Goal: Information Seeking & Learning: Learn about a topic

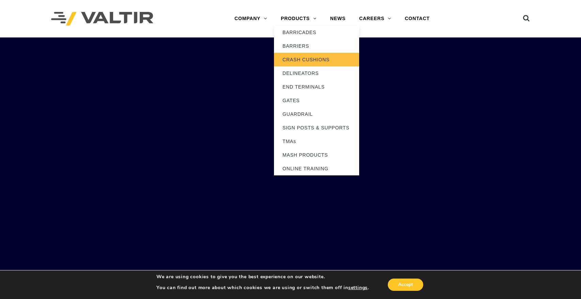
click at [302, 58] on link "CRASH CUSHIONS" at bounding box center [316, 60] width 85 height 14
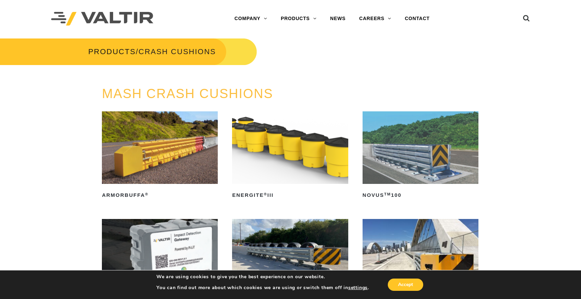
click at [258, 142] on img at bounding box center [290, 148] width 116 height 73
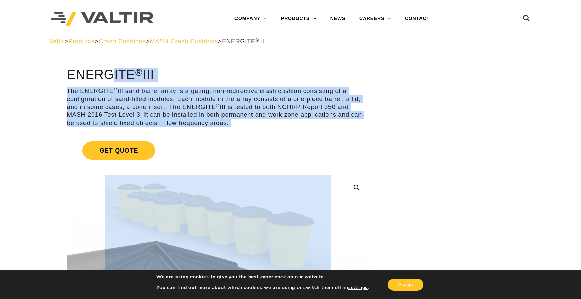
drag, startPoint x: 64, startPoint y: 74, endPoint x: 409, endPoint y: 249, distance: 386.6
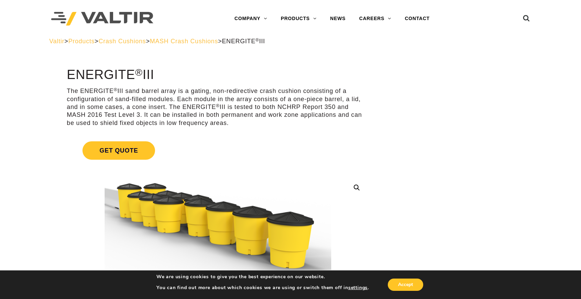
drag, startPoint x: 409, startPoint y: 249, endPoint x: 492, endPoint y: 176, distance: 110.7
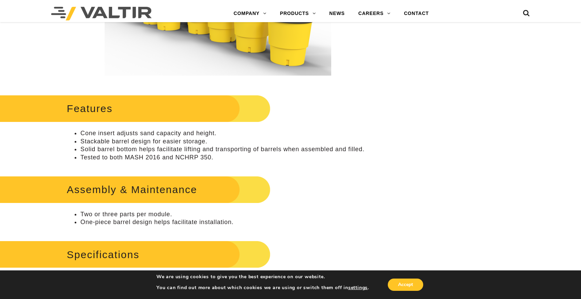
scroll to position [205, 0]
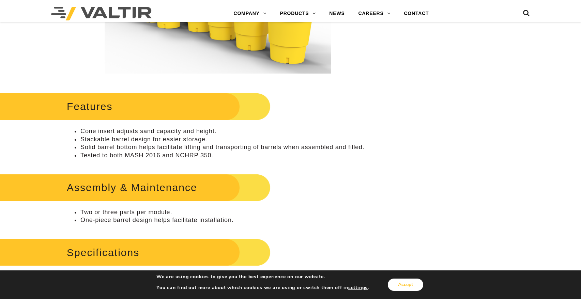
click at [407, 282] on button "Accept" at bounding box center [405, 285] width 35 height 12
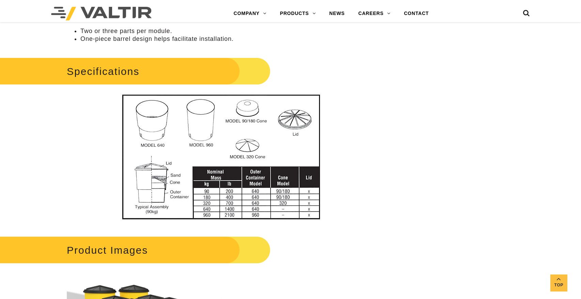
scroll to position [409, 0]
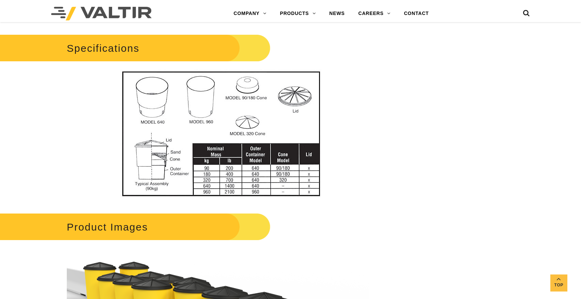
click at [227, 138] on img at bounding box center [217, 134] width 245 height 130
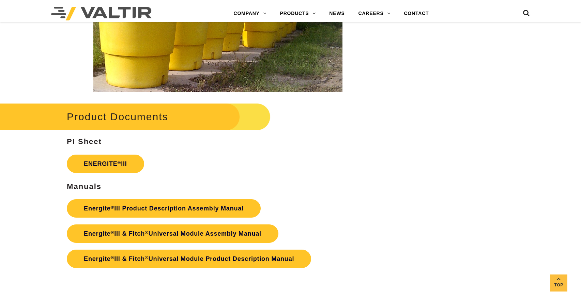
scroll to position [1091, 0]
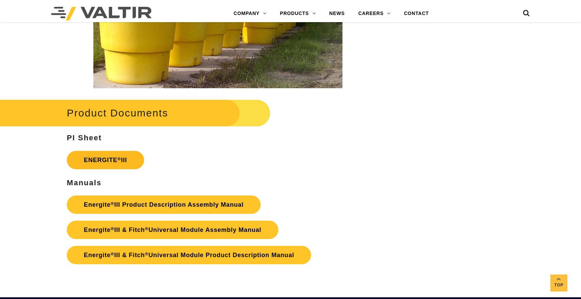
click at [127, 156] on link "ENERGITE ® III" at bounding box center [105, 160] width 77 height 18
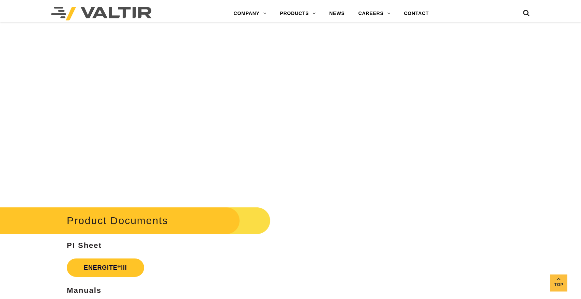
scroll to position [1125, 0]
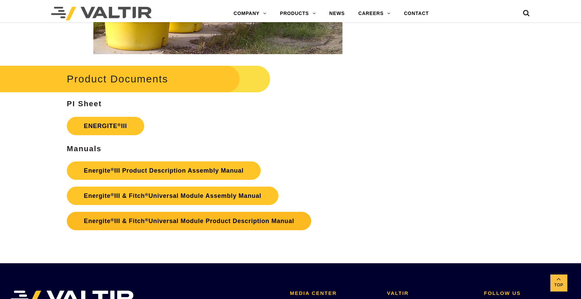
click at [238, 223] on link "Energite ® III & Fitch ® Universal Module Product Description Manual" at bounding box center [189, 221] width 245 height 18
